Goal: Transaction & Acquisition: Subscribe to service/newsletter

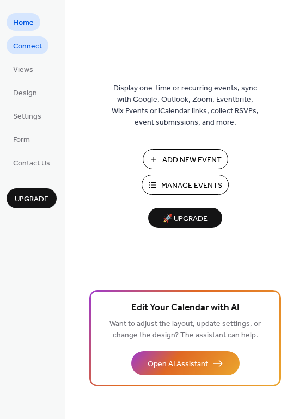
click at [17, 47] on span "Connect" at bounding box center [27, 46] width 29 height 11
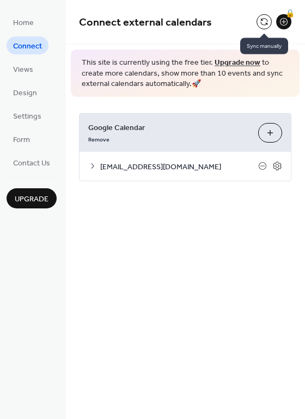
click at [263, 22] on button at bounding box center [263, 21] width 15 height 15
click at [264, 17] on button at bounding box center [263, 21] width 15 height 15
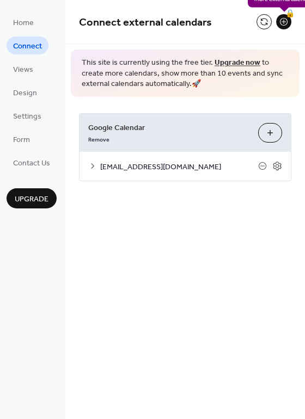
click at [284, 23] on div "🔒" at bounding box center [283, 21] width 15 height 15
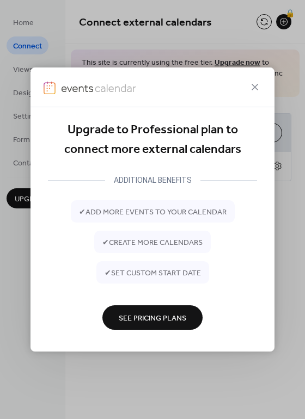
click at [157, 320] on span "See Pricing Plans" at bounding box center [152, 317] width 67 height 11
